Goal: Task Accomplishment & Management: Manage account settings

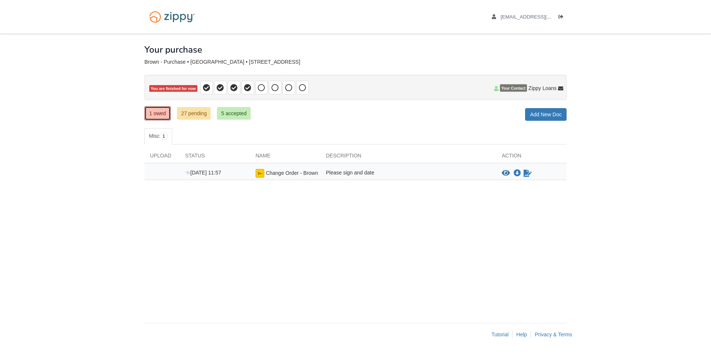
click at [153, 111] on link "1 owed" at bounding box center [158, 113] width 26 height 14
click at [258, 173] on img at bounding box center [260, 173] width 9 height 9
click at [528, 173] on icon "Sign Form" at bounding box center [528, 173] width 8 height 7
click at [528, 175] on icon "Waiting for your co-borrower to e-sign" at bounding box center [528, 173] width 8 height 7
click at [259, 173] on img at bounding box center [260, 173] width 9 height 9
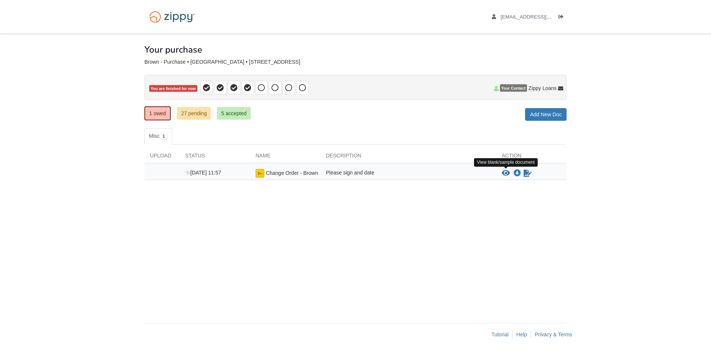
click at [506, 173] on icon "View Change Order - Brown" at bounding box center [506, 173] width 8 height 7
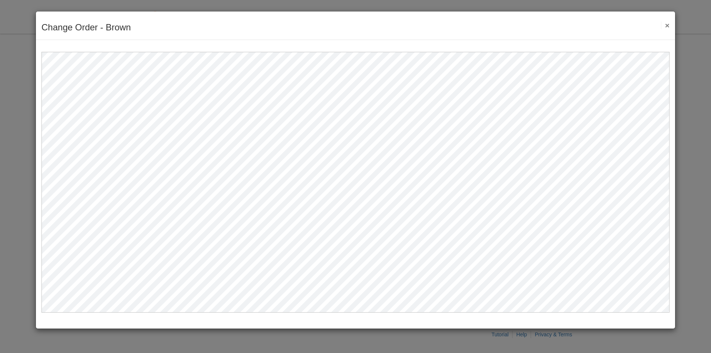
click at [668, 24] on button "×" at bounding box center [665, 25] width 9 height 8
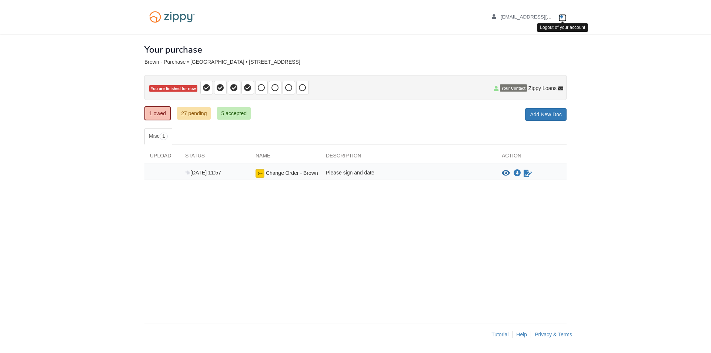
click at [563, 15] on icon "Log out" at bounding box center [561, 16] width 5 height 5
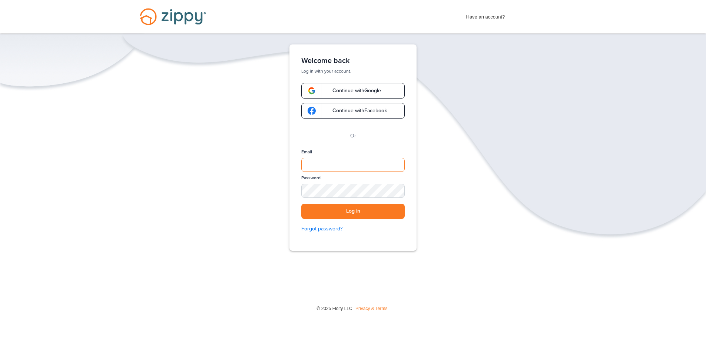
click at [366, 164] on input "Email" at bounding box center [352, 165] width 103 height 14
type input "**********"
click at [353, 212] on button "Log in" at bounding box center [352, 211] width 103 height 15
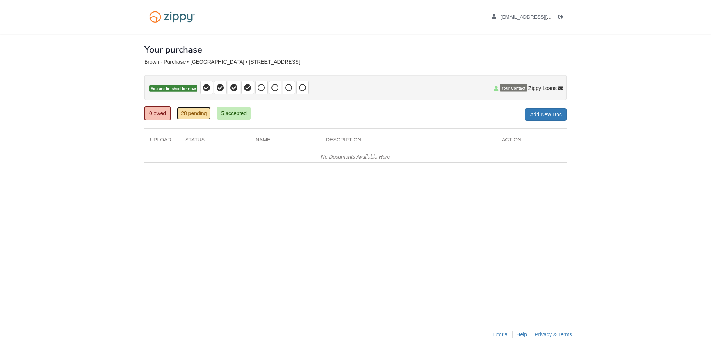
click at [199, 112] on link "28 pending" at bounding box center [194, 113] width 34 height 13
